Goal: Find specific page/section: Find specific page/section

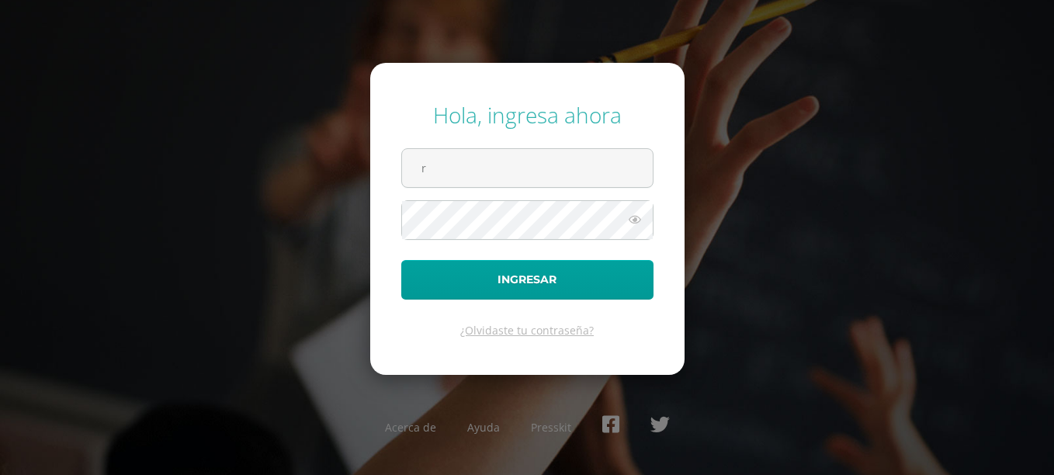
type input "[EMAIL_ADDRESS][DOMAIN_NAME]"
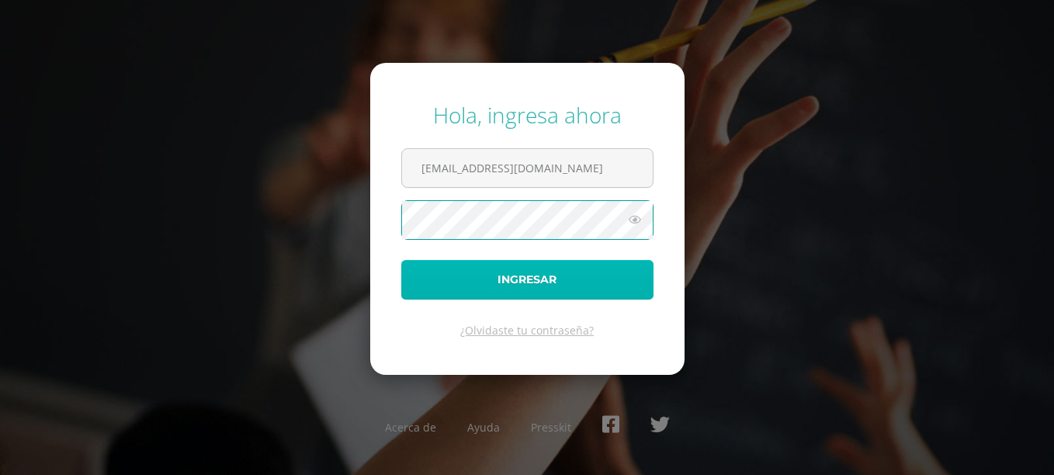
click at [516, 278] on button "Ingresar" at bounding box center [527, 280] width 252 height 40
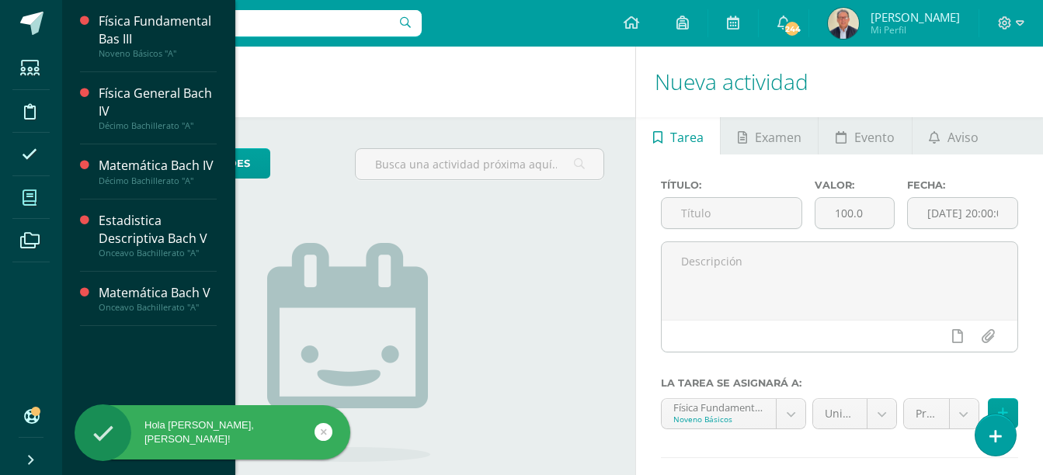
click at [29, 200] on icon at bounding box center [30, 198] width 14 height 16
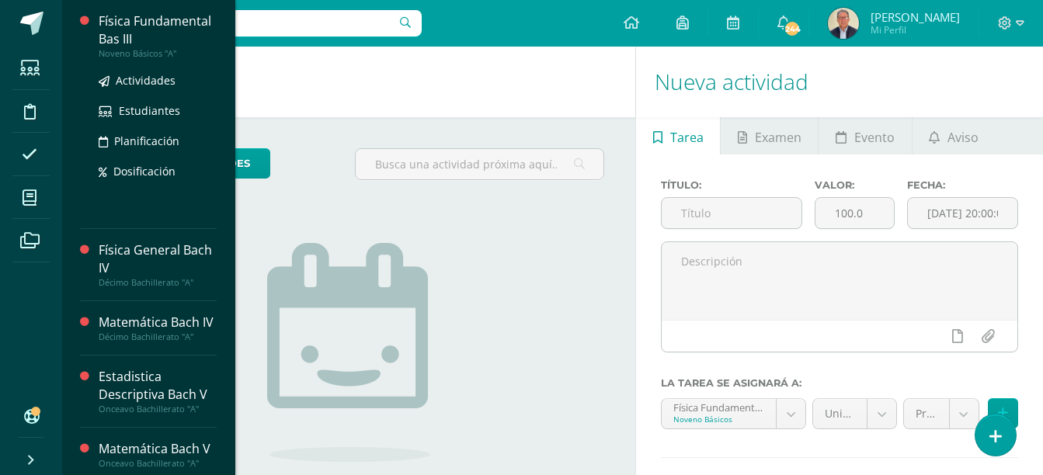
click at [134, 26] on div "Física Fundamental Bas III" at bounding box center [158, 30] width 118 height 36
click at [126, 35] on div "Física Fundamental Bas III" at bounding box center [158, 30] width 118 height 36
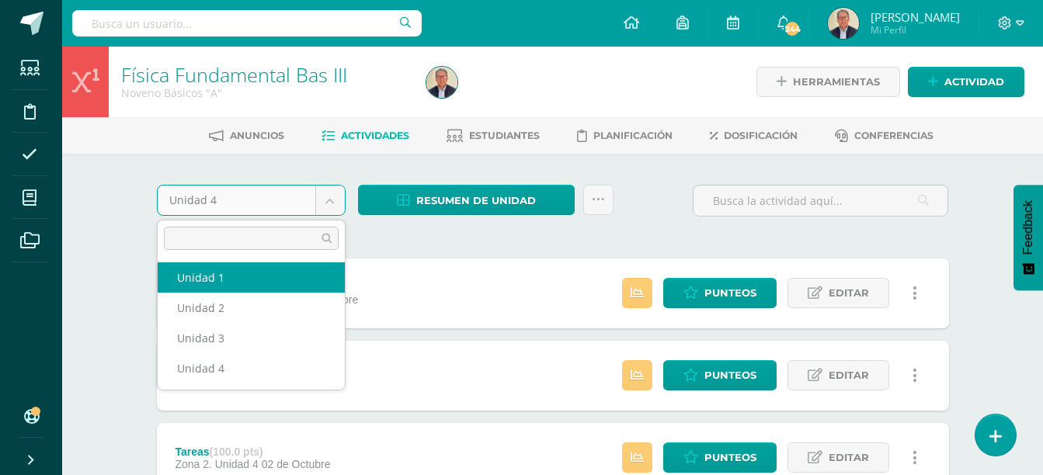
select select "Unidad 1"
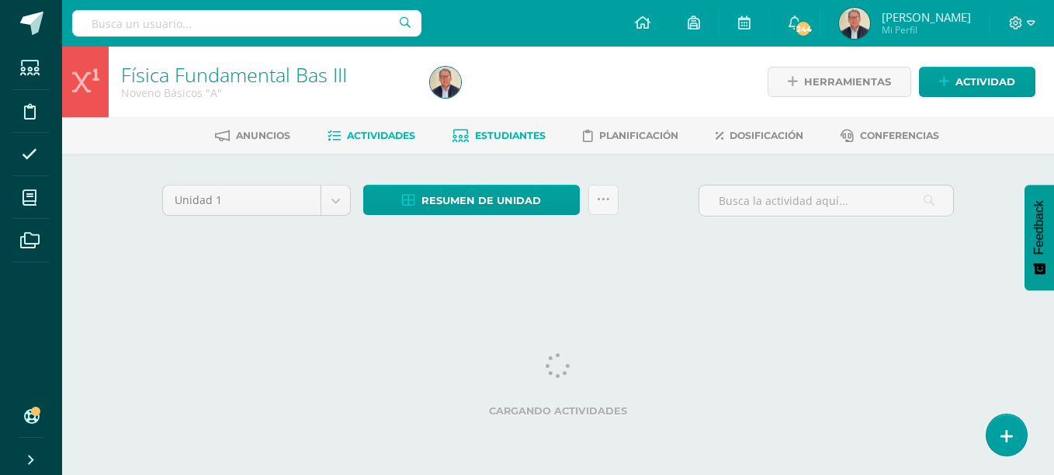
click at [502, 134] on span "Estudiantes" at bounding box center [510, 136] width 71 height 12
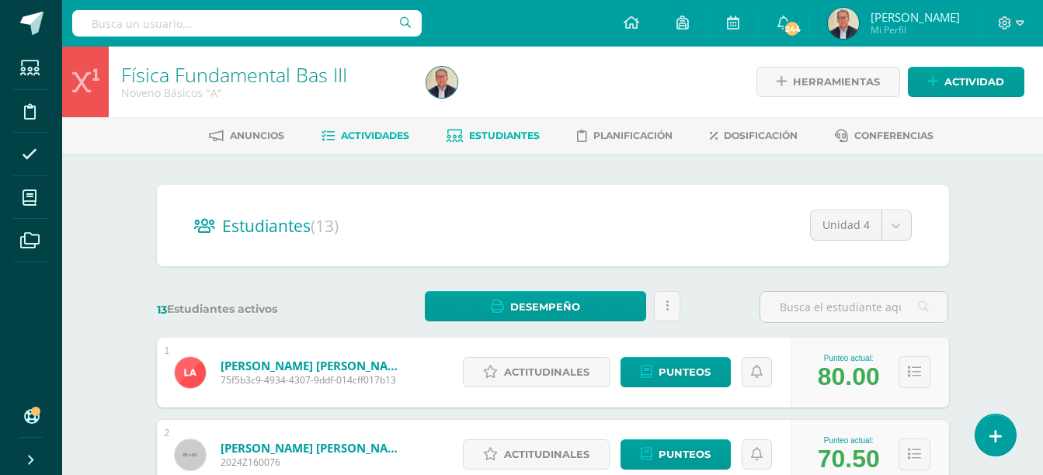
click at [370, 135] on span "Actividades" at bounding box center [375, 136] width 68 height 12
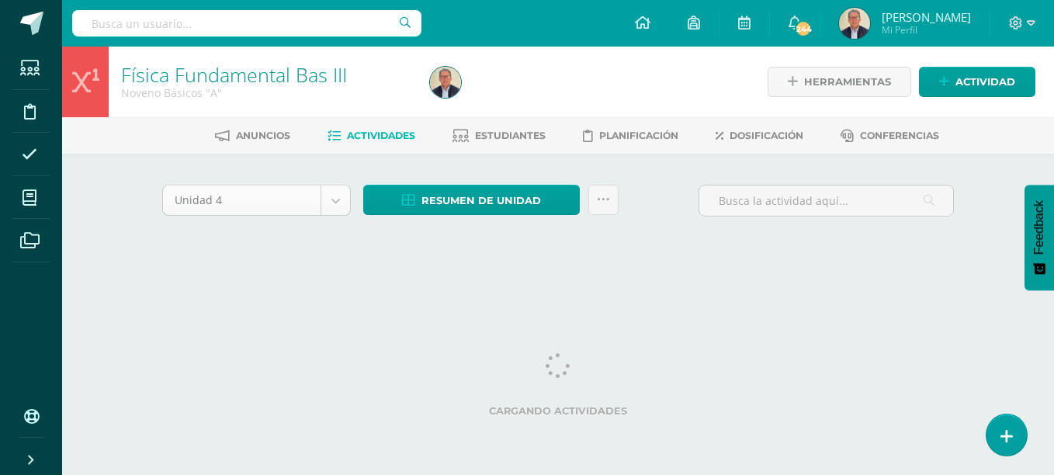
click at [338, 203] on body "Estudiantes Disciplina Asistencia Mis cursos Archivos Soporte Ayuda Reportar un…" at bounding box center [527, 145] width 1054 height 290
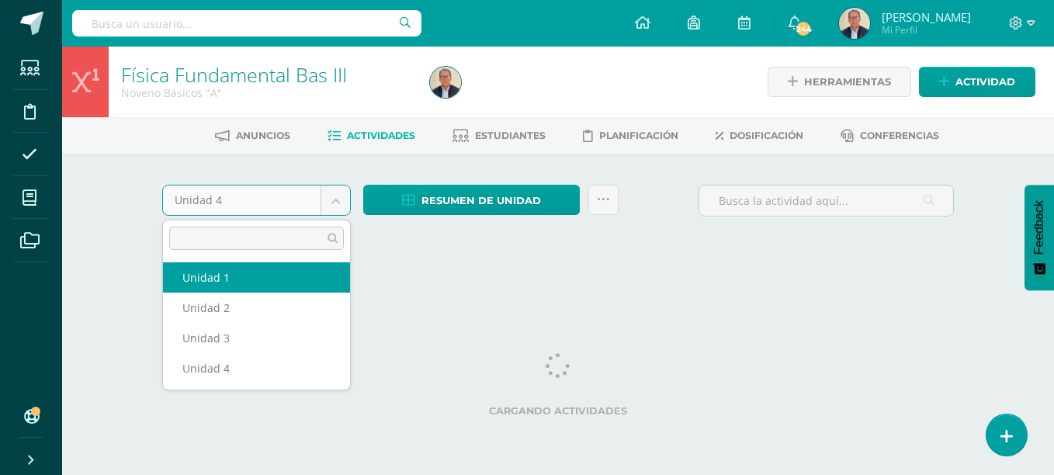
select select "Unidad 1"
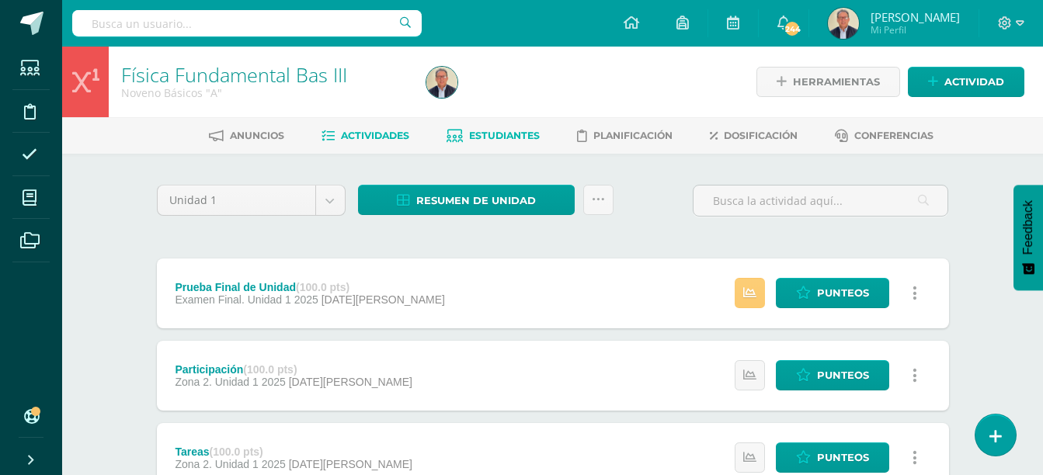
click at [499, 136] on span "Estudiantes" at bounding box center [504, 136] width 71 height 12
